Goal: Find specific page/section: Find specific page/section

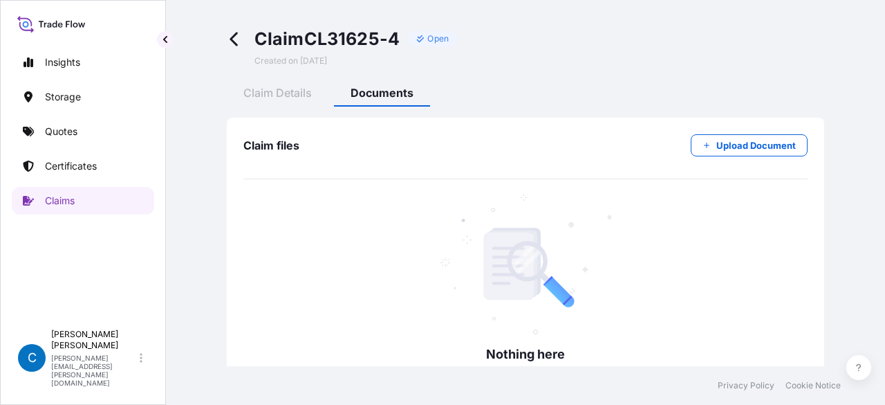
scroll to position [138, 0]
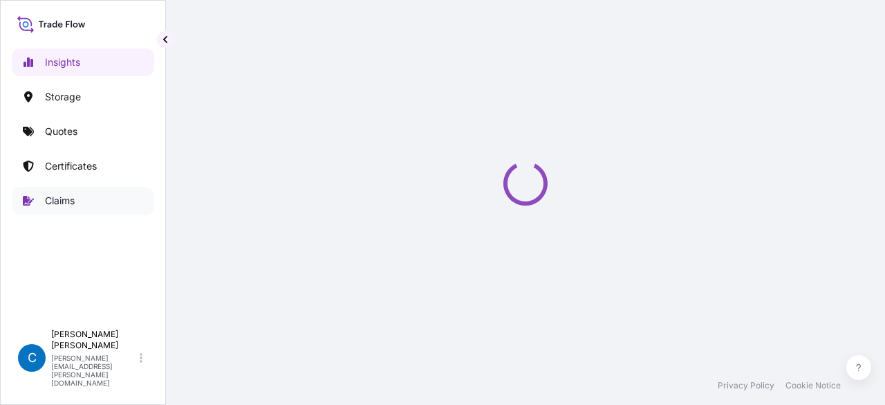
click at [110, 192] on link "Claims" at bounding box center [83, 201] width 142 height 28
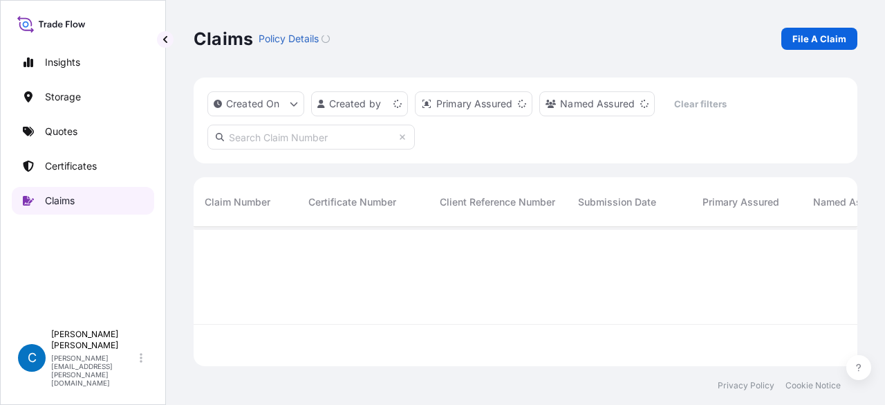
scroll to position [136, 653]
